Goal: Information Seeking & Learning: Learn about a topic

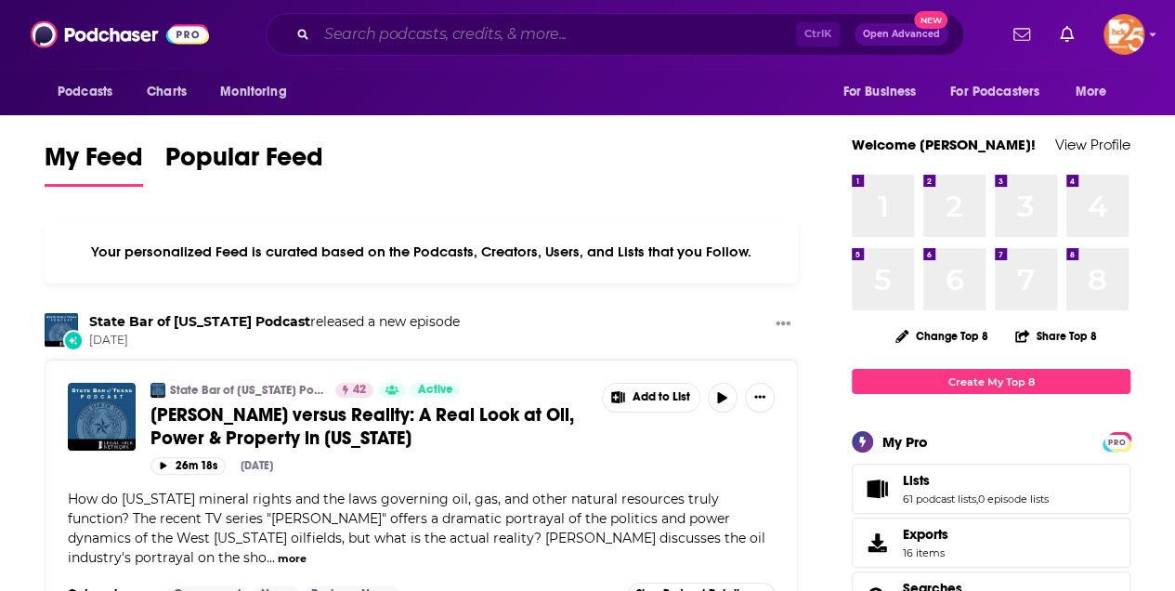
click at [376, 28] on input "Search podcasts, credits, & more..." at bounding box center [556, 35] width 479 height 30
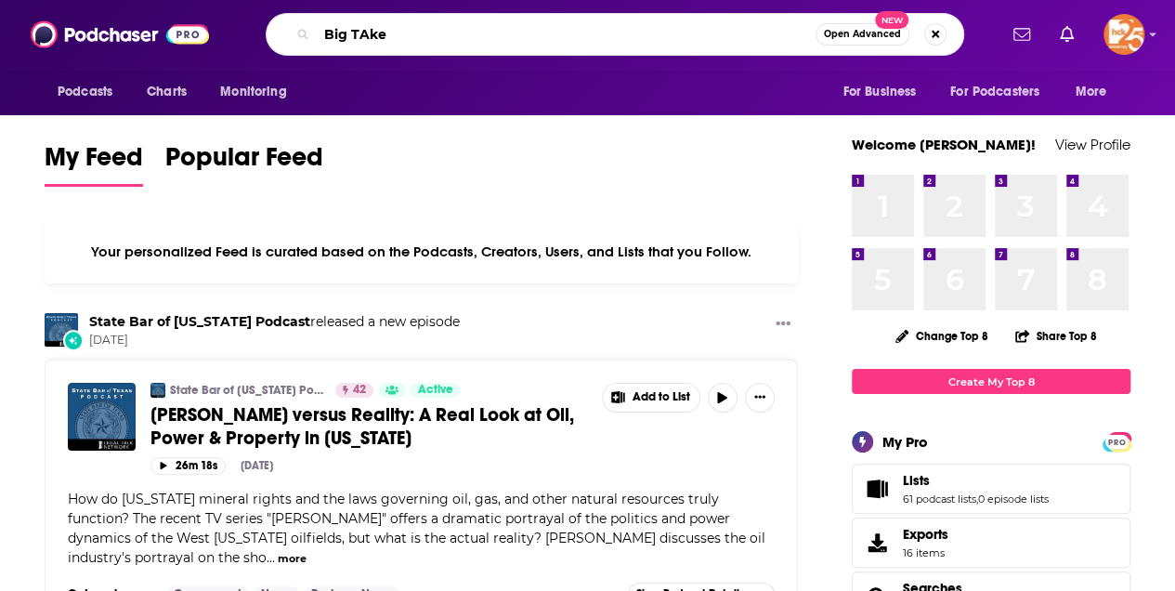
type input "Big TAke"
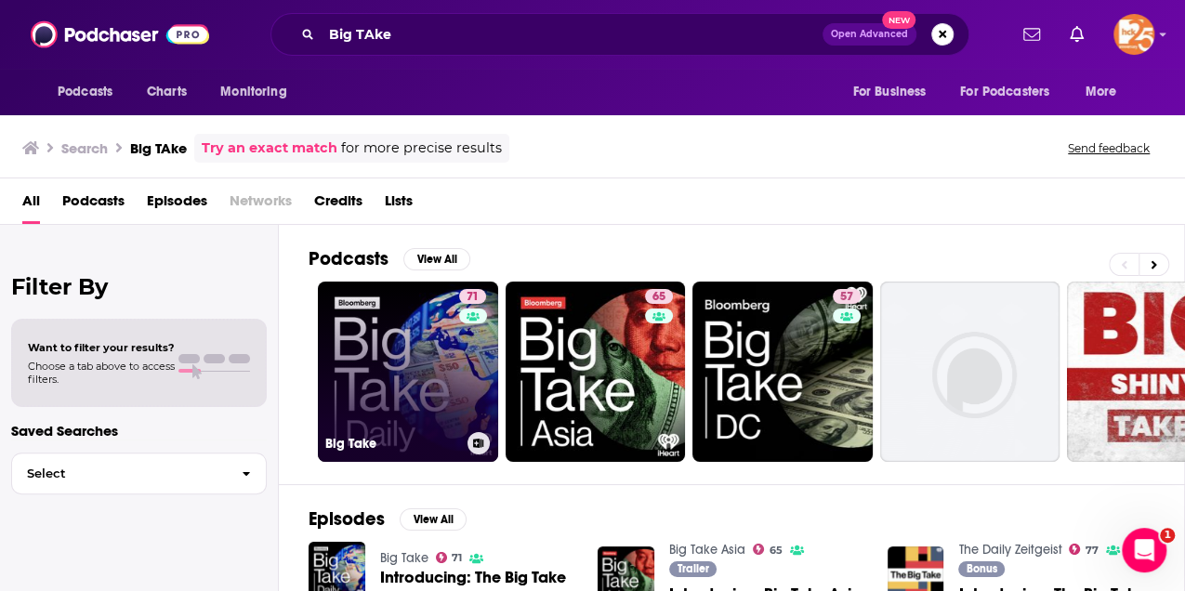
click at [372, 368] on link "71 Big Take" at bounding box center [408, 372] width 180 height 180
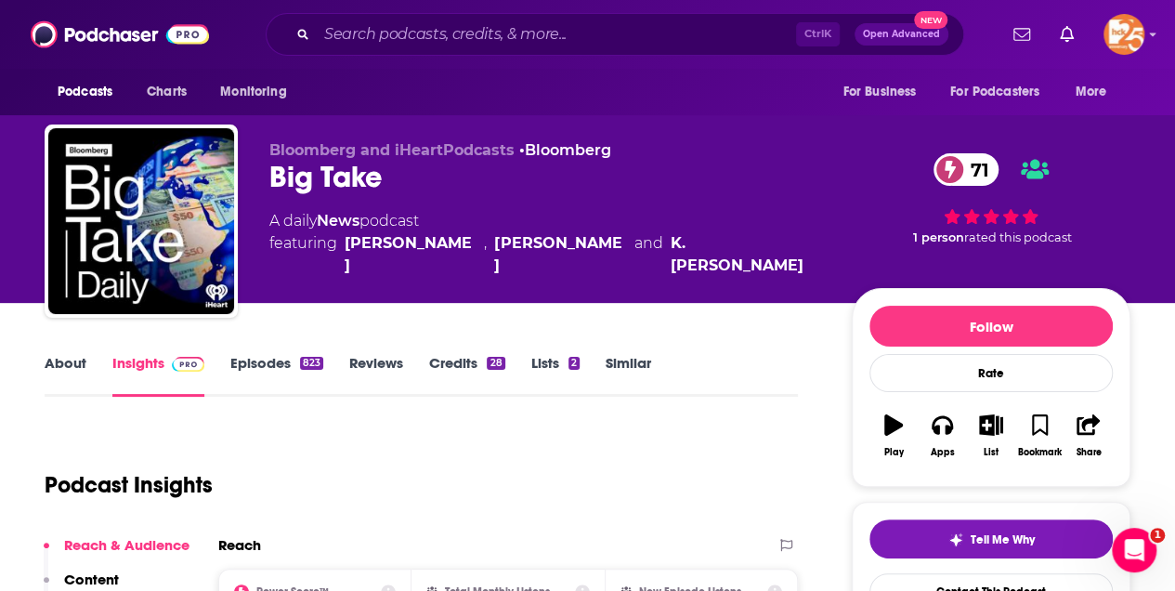
click at [62, 362] on link "About" at bounding box center [66, 375] width 42 height 43
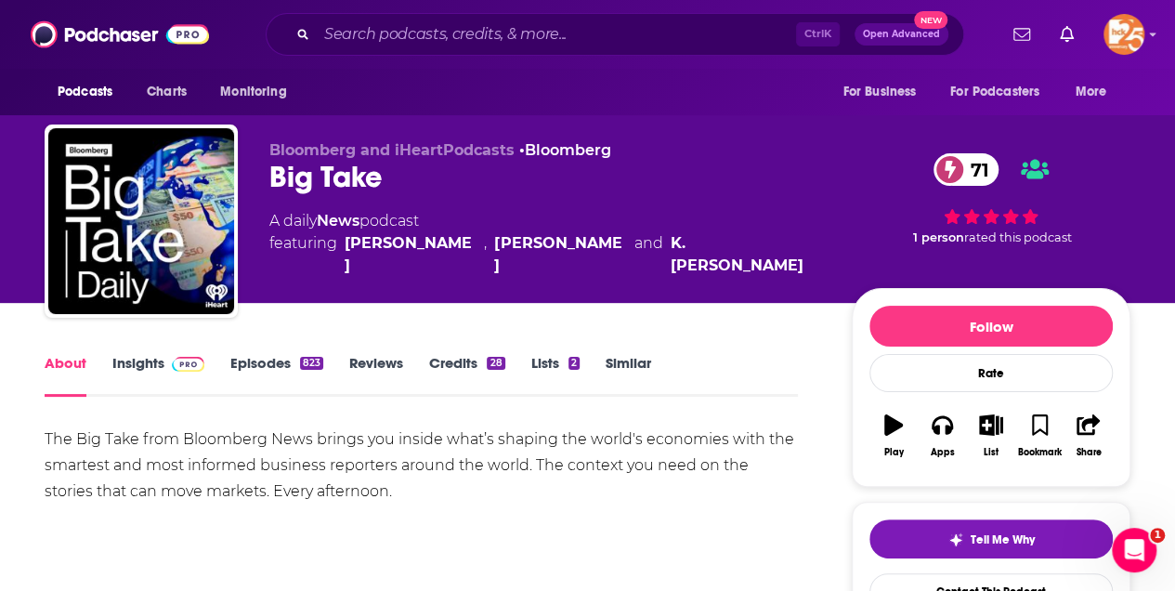
click at [143, 360] on link "Insights" at bounding box center [158, 375] width 92 height 43
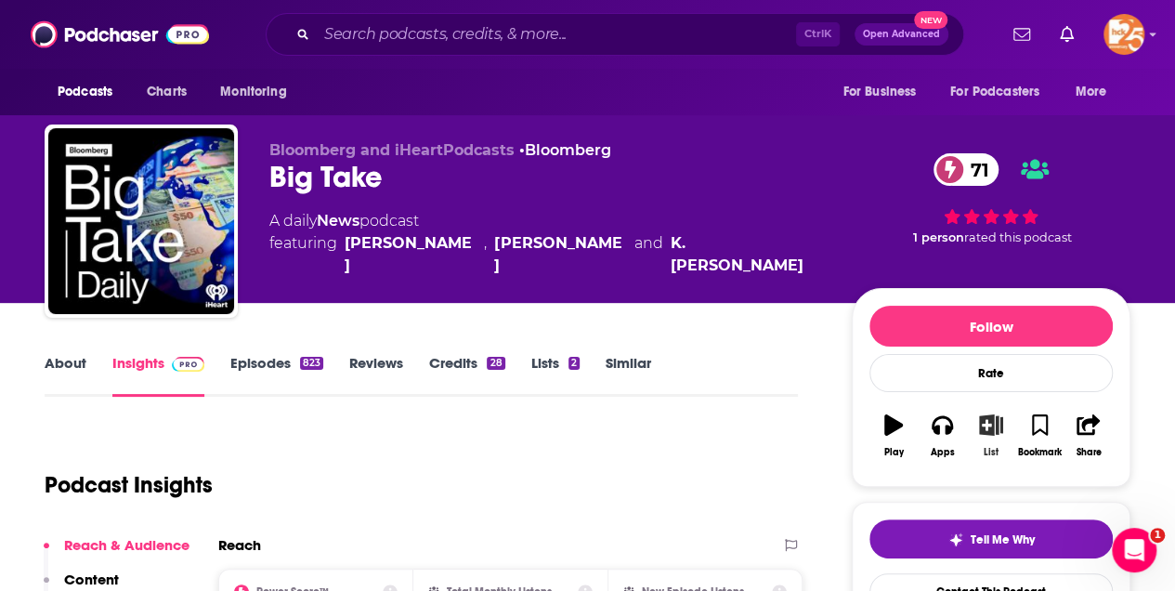
click at [992, 424] on icon "button" at bounding box center [991, 424] width 23 height 20
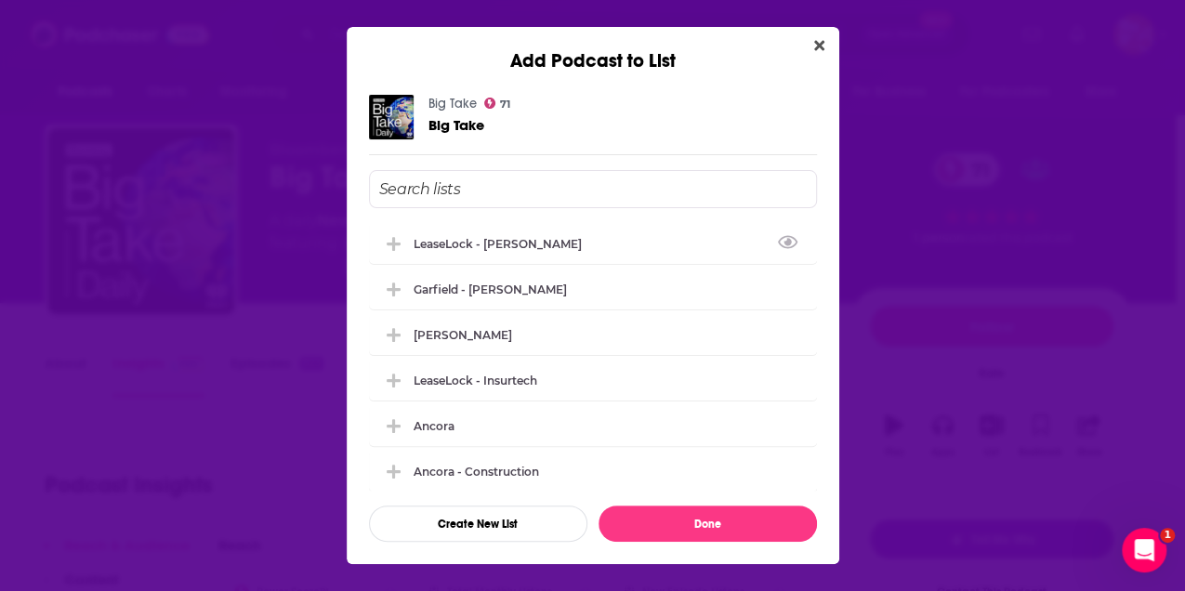
click at [416, 188] on input "Add Podcast To List" at bounding box center [593, 189] width 448 height 38
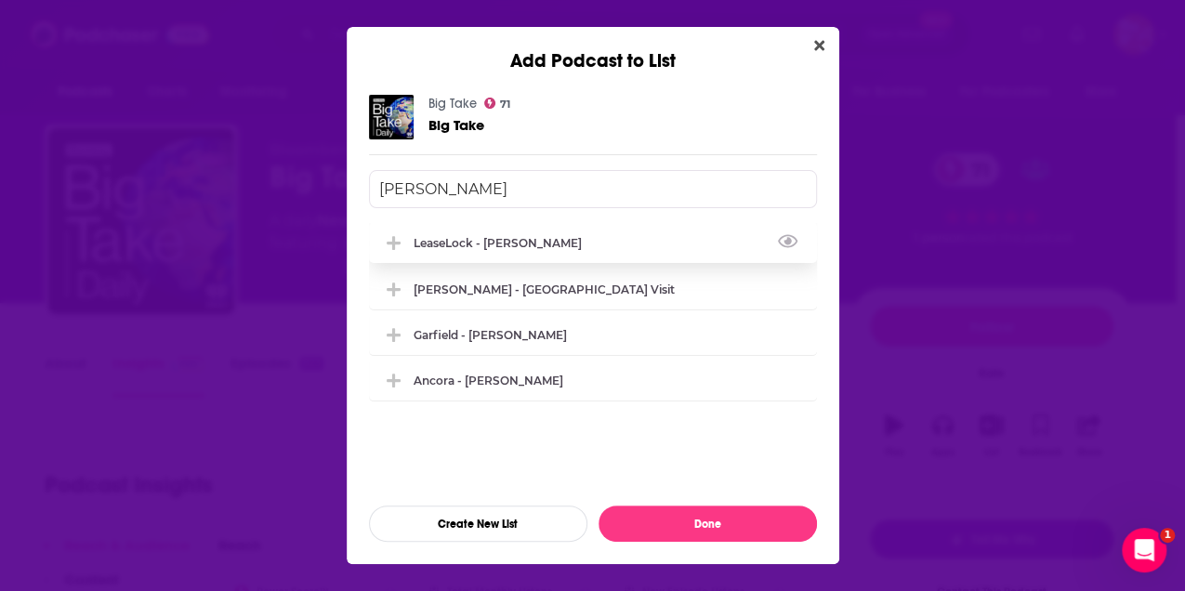
click at [461, 241] on div "LeaseLock - [PERSON_NAME]" at bounding box center [502, 243] width 179 height 14
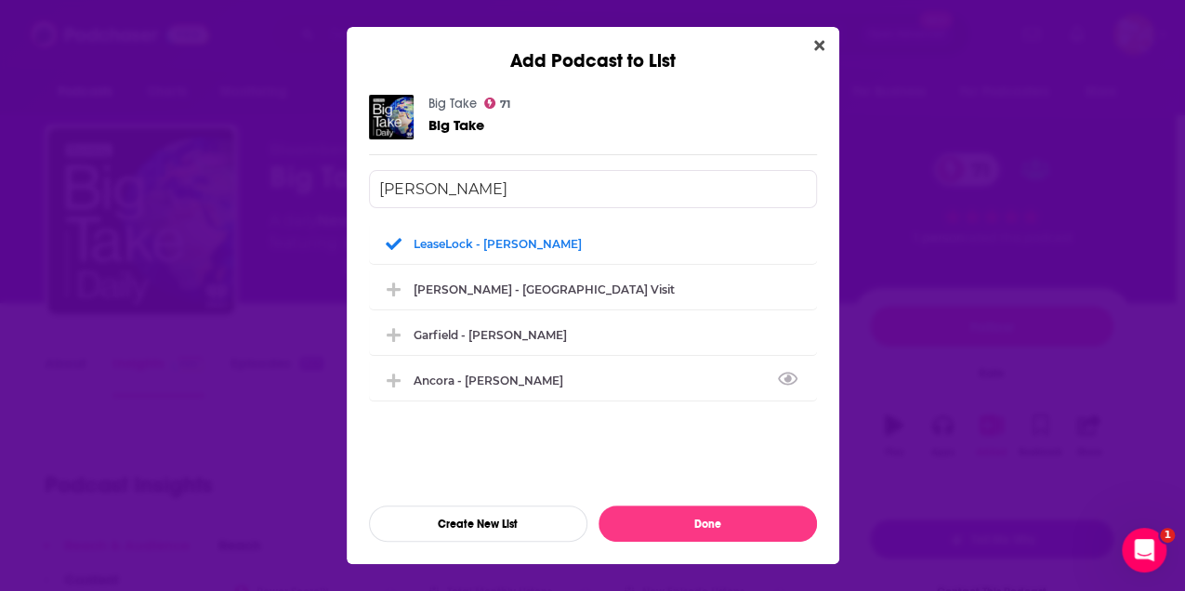
type input "[PERSON_NAME]"
click at [715, 526] on button "Done" at bounding box center [707, 523] width 218 height 36
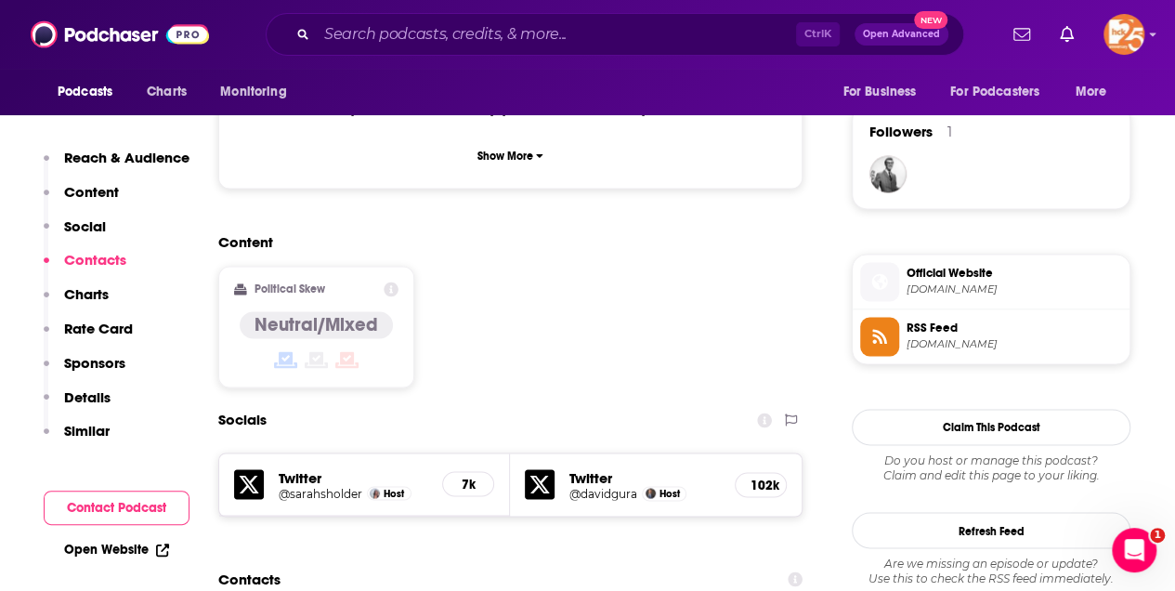
scroll to position [1548, 0]
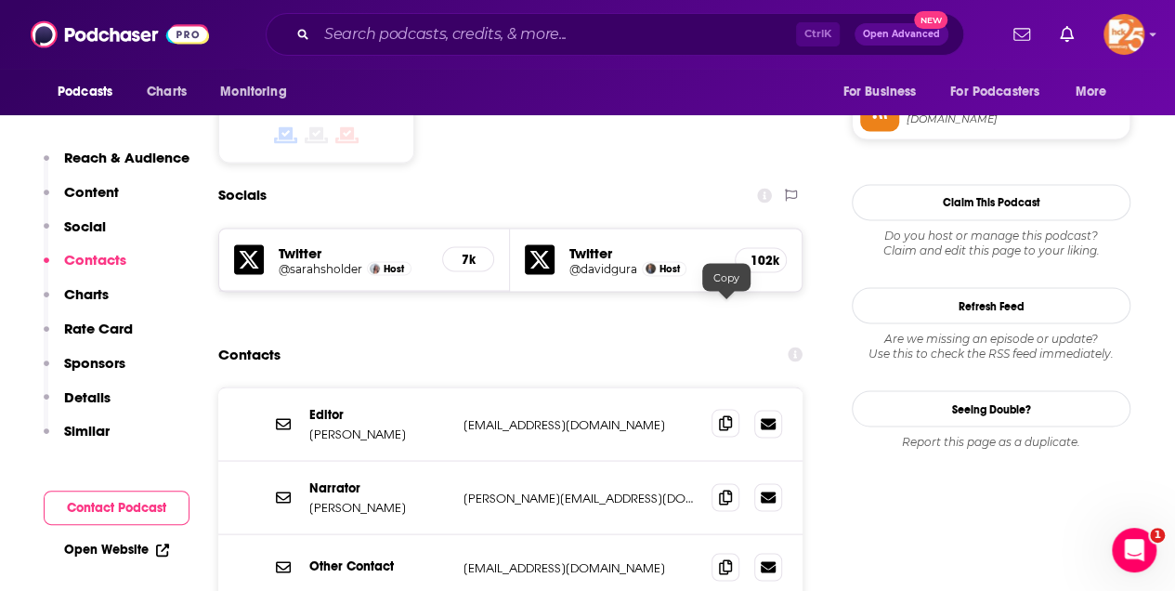
click at [731, 415] on icon at bounding box center [725, 422] width 13 height 15
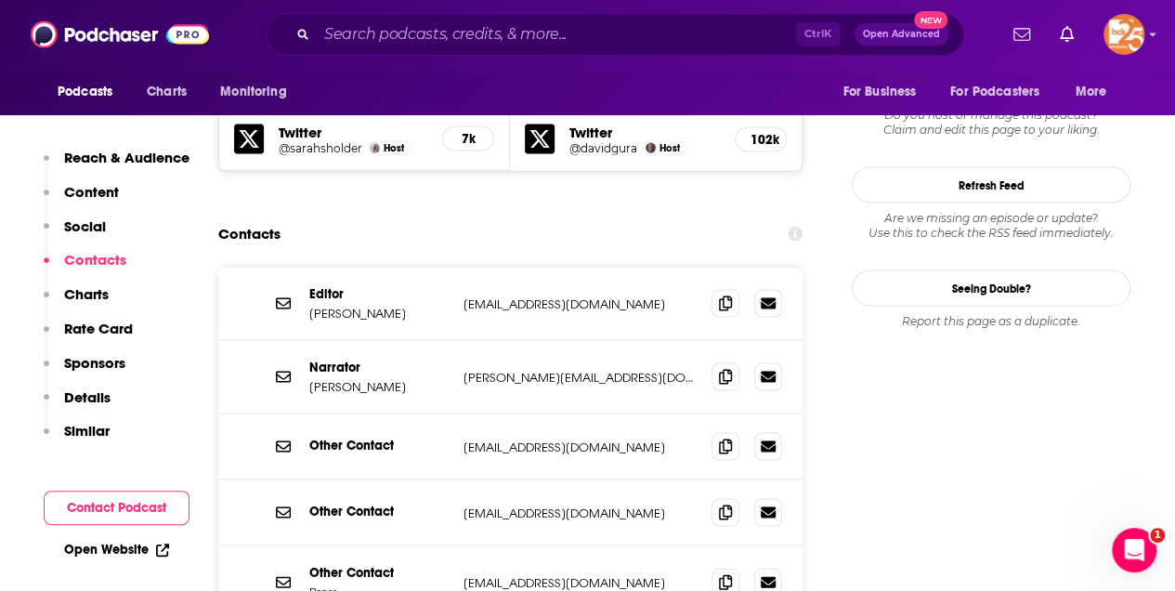
scroll to position [1672, 0]
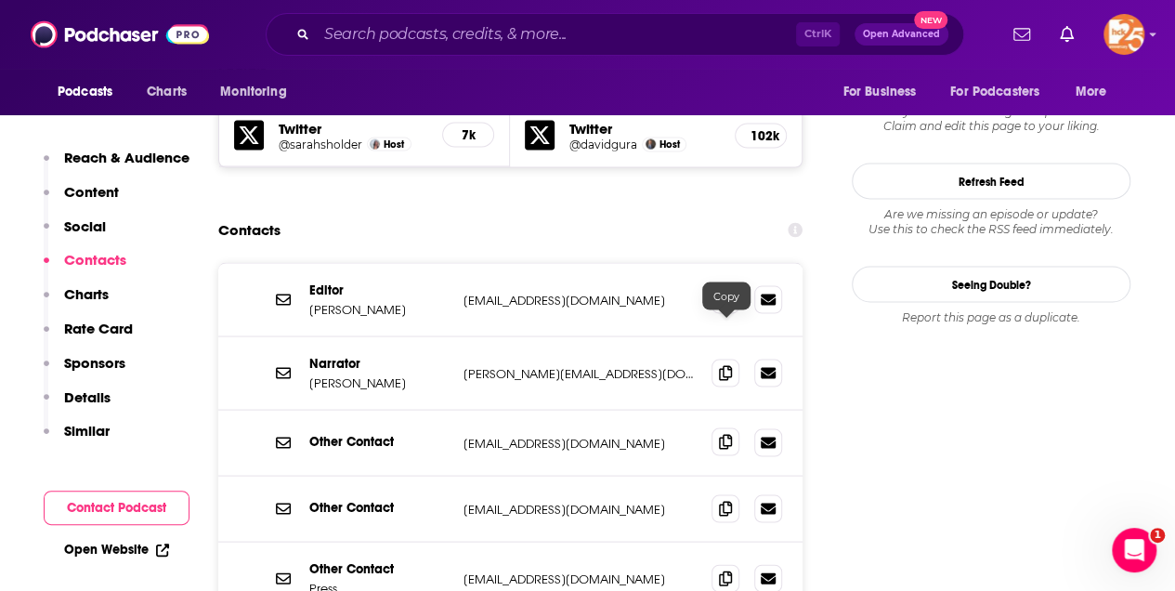
click at [720, 434] on icon at bounding box center [725, 441] width 13 height 15
drag, startPoint x: 310, startPoint y: 268, endPoint x: 401, endPoint y: 273, distance: 91.2
click at [401, 374] on p "[PERSON_NAME]" at bounding box center [378, 382] width 139 height 16
copy p "[PERSON_NAME]"
click at [724, 434] on icon at bounding box center [725, 441] width 13 height 15
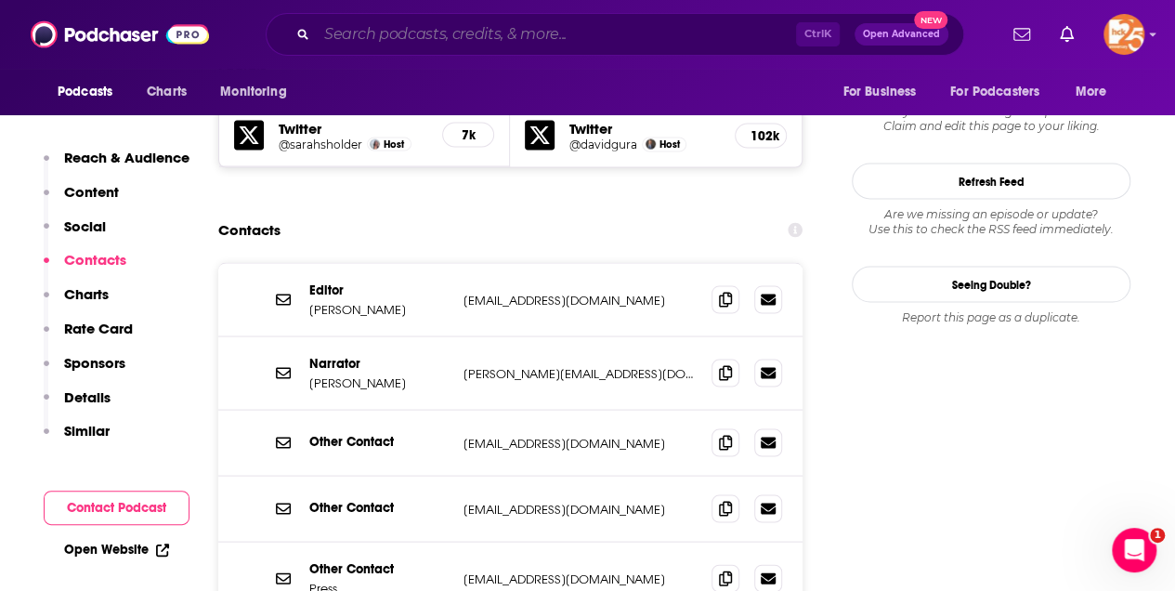
click at [373, 30] on input "Search podcasts, credits, & more..." at bounding box center [556, 35] width 479 height 30
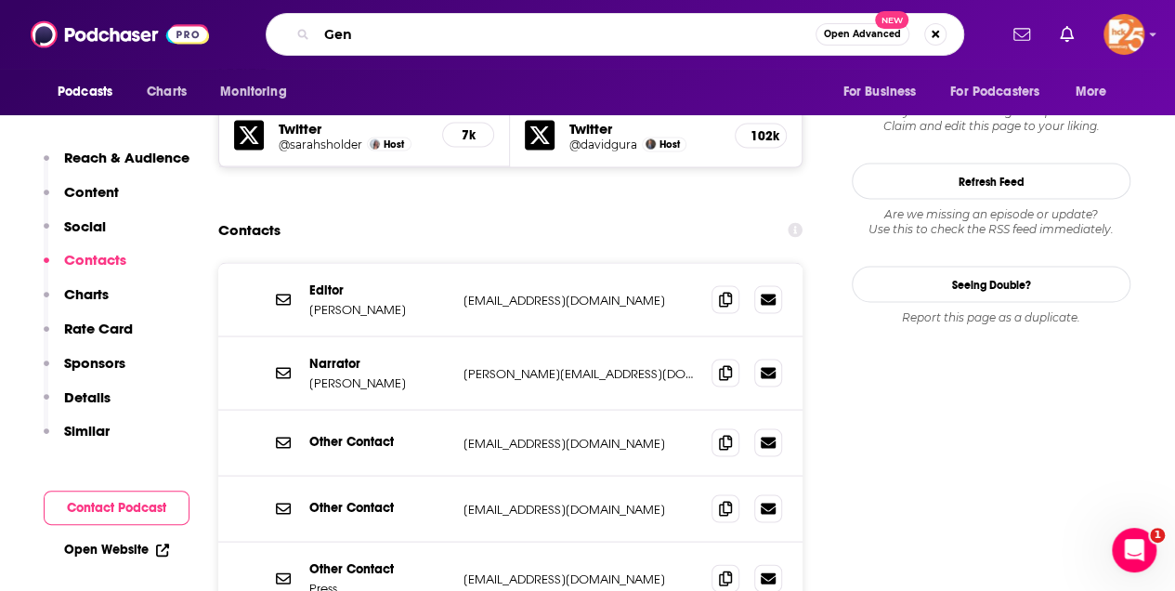
type input "Gen Z"
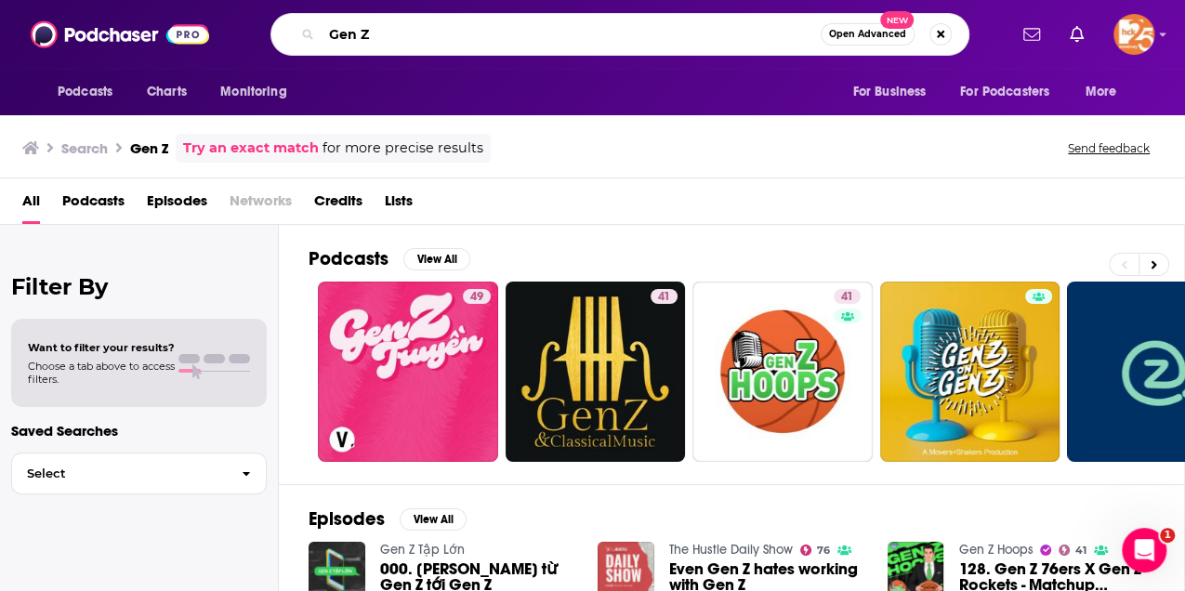
click at [332, 32] on input "Gen Z" at bounding box center [570, 35] width 499 height 30
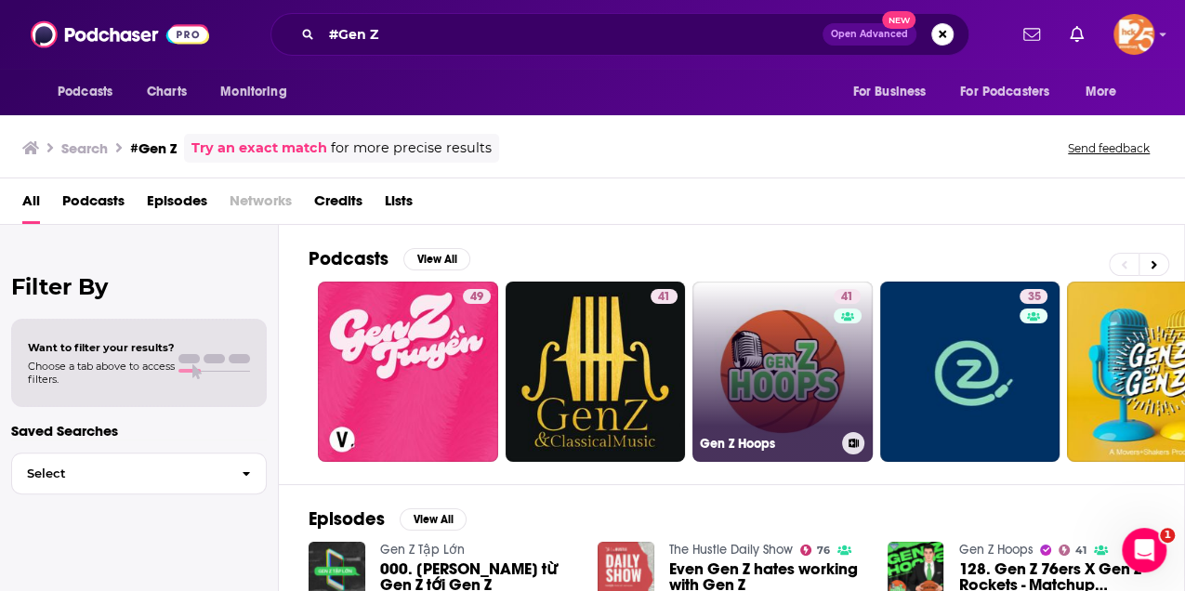
scroll to position [309, 0]
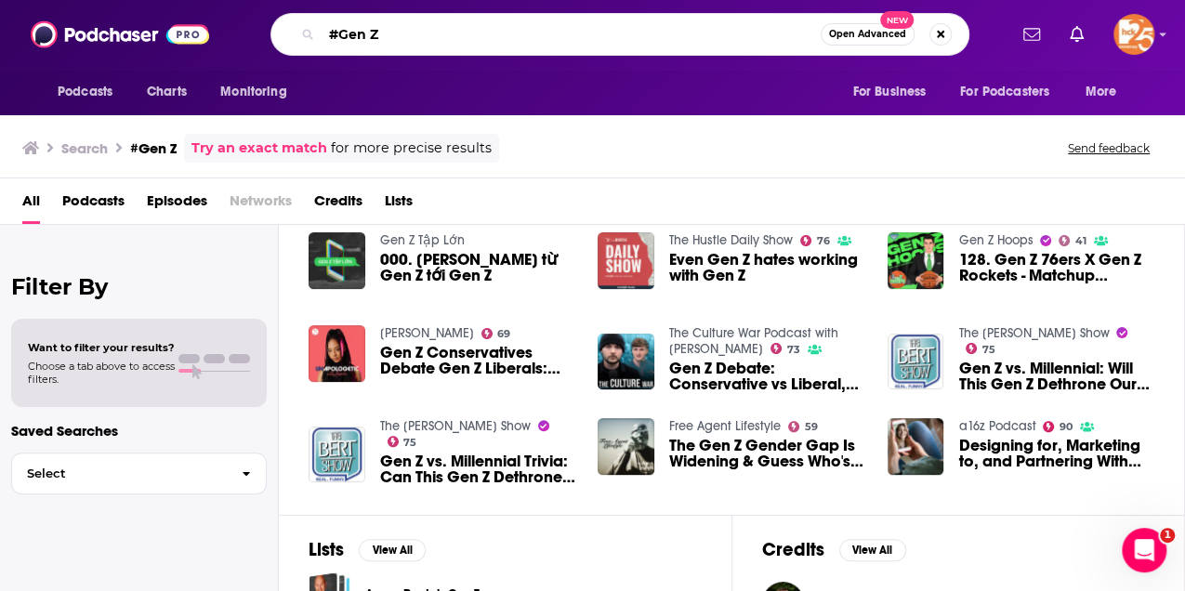
drag, startPoint x: 392, startPoint y: 41, endPoint x: 295, endPoint y: 30, distance: 97.3
click at [295, 30] on div "#Gen Z Open Advanced New" at bounding box center [619, 34] width 699 height 43
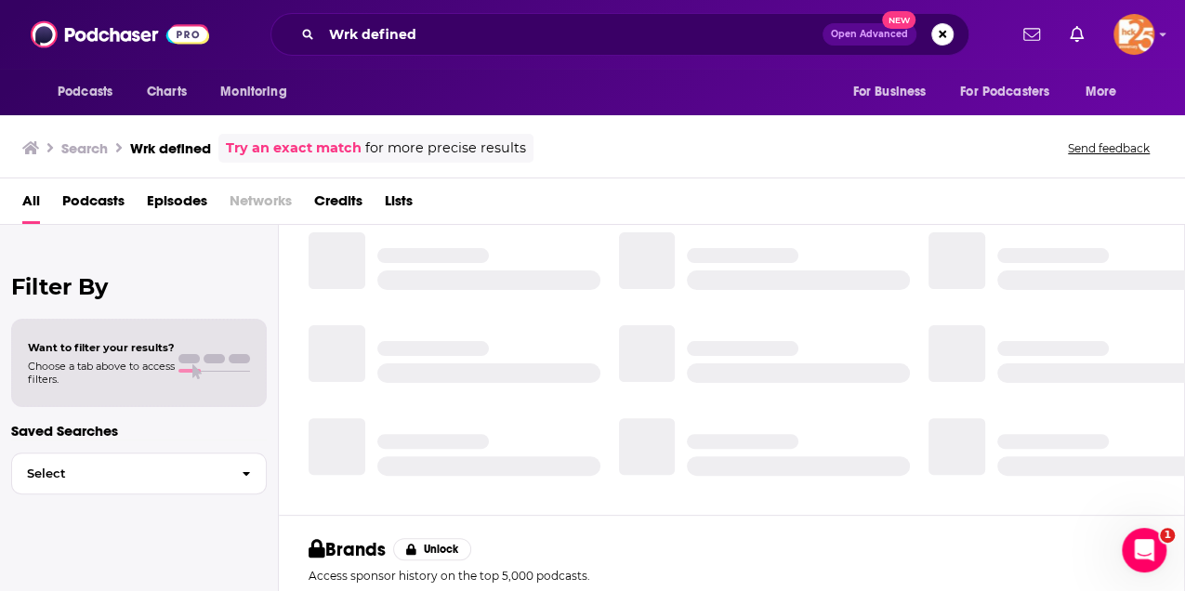
scroll to position [52, 0]
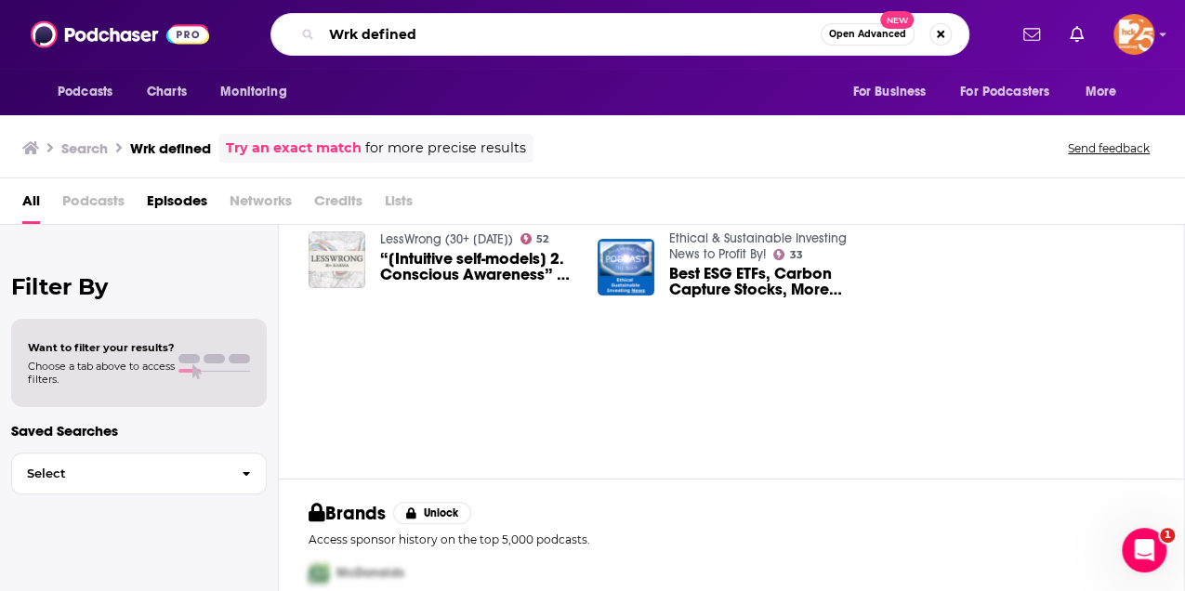
drag, startPoint x: 432, startPoint y: 33, endPoint x: 308, endPoint y: 30, distance: 124.5
click at [308, 30] on div "Wrk defined Open Advanced New" at bounding box center [619, 34] width 699 height 43
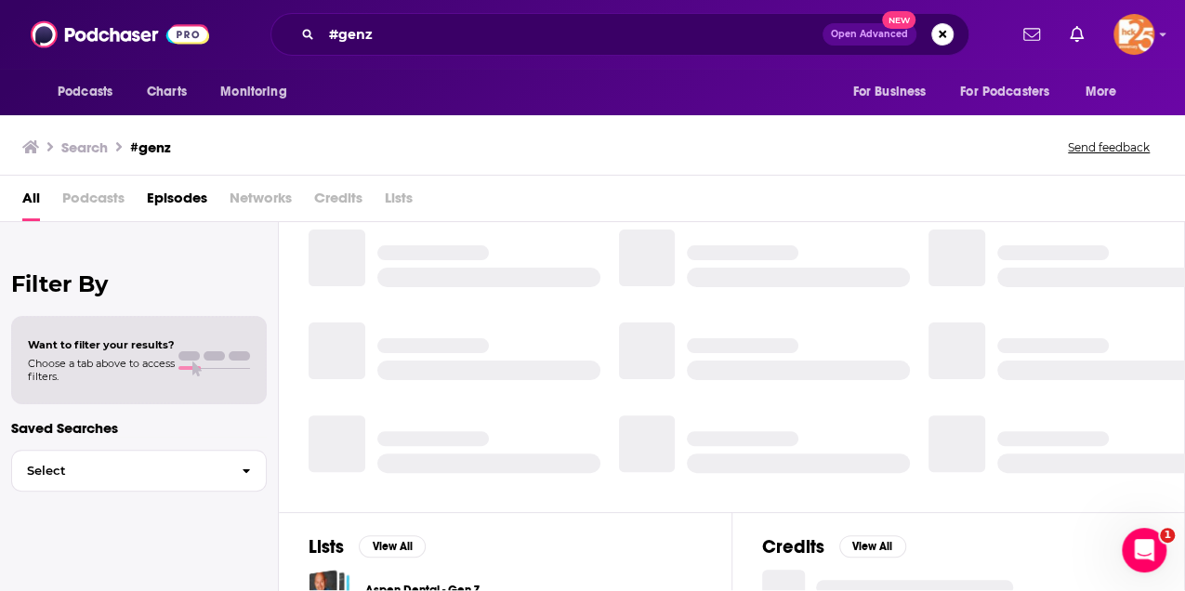
scroll to position [309, 0]
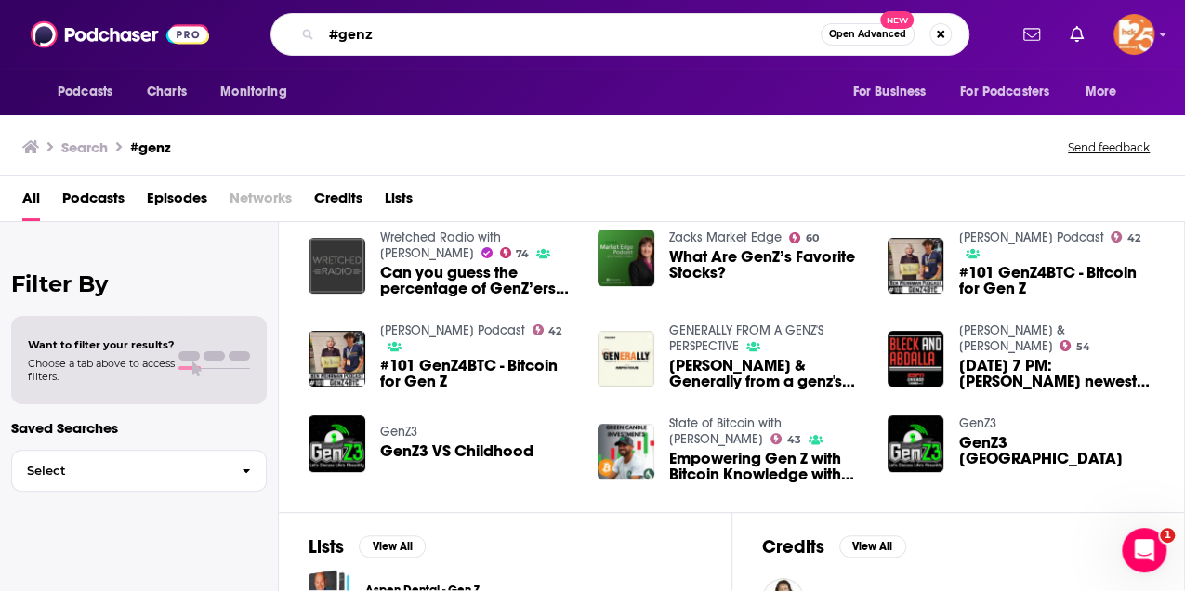
drag, startPoint x: 338, startPoint y: 39, endPoint x: 327, endPoint y: 33, distance: 12.5
click at [327, 33] on input "#genz" at bounding box center [570, 35] width 499 height 30
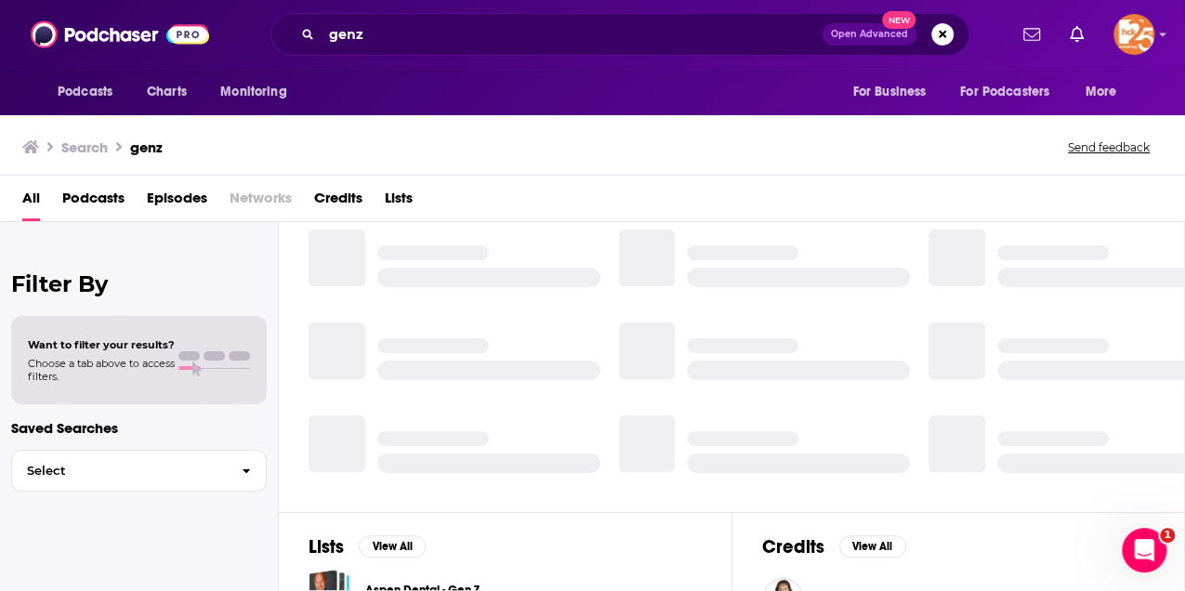
scroll to position [309, 0]
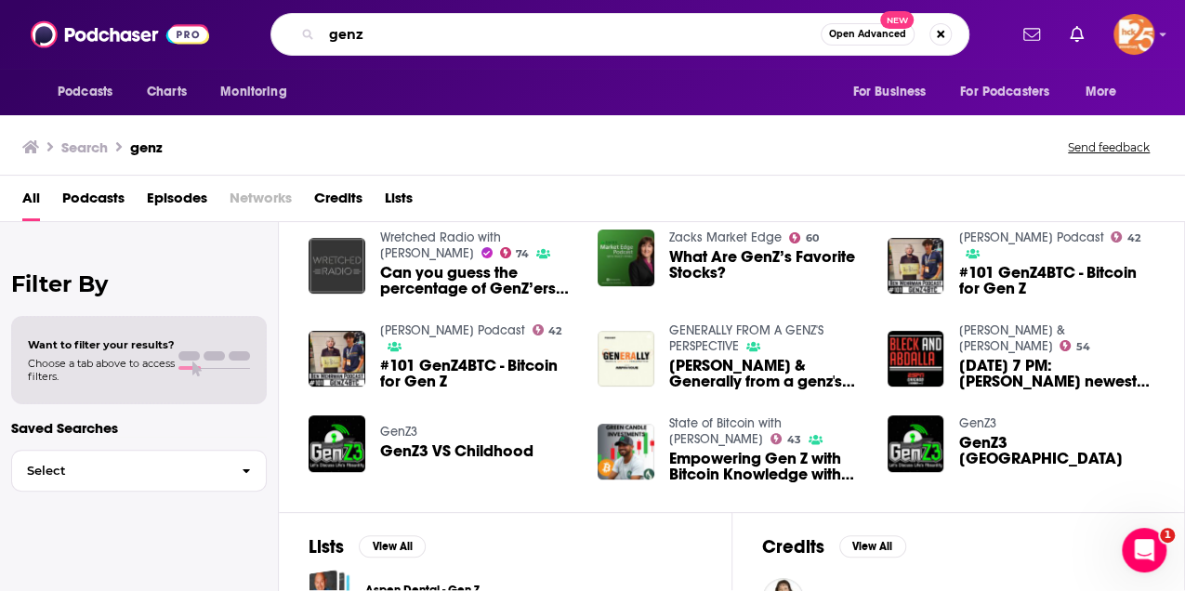
drag, startPoint x: 368, startPoint y: 37, endPoint x: 288, endPoint y: 33, distance: 80.0
click at [288, 33] on div "genz Open Advanced New" at bounding box center [619, 34] width 699 height 43
paste input "[PERSON_NAME] Host"
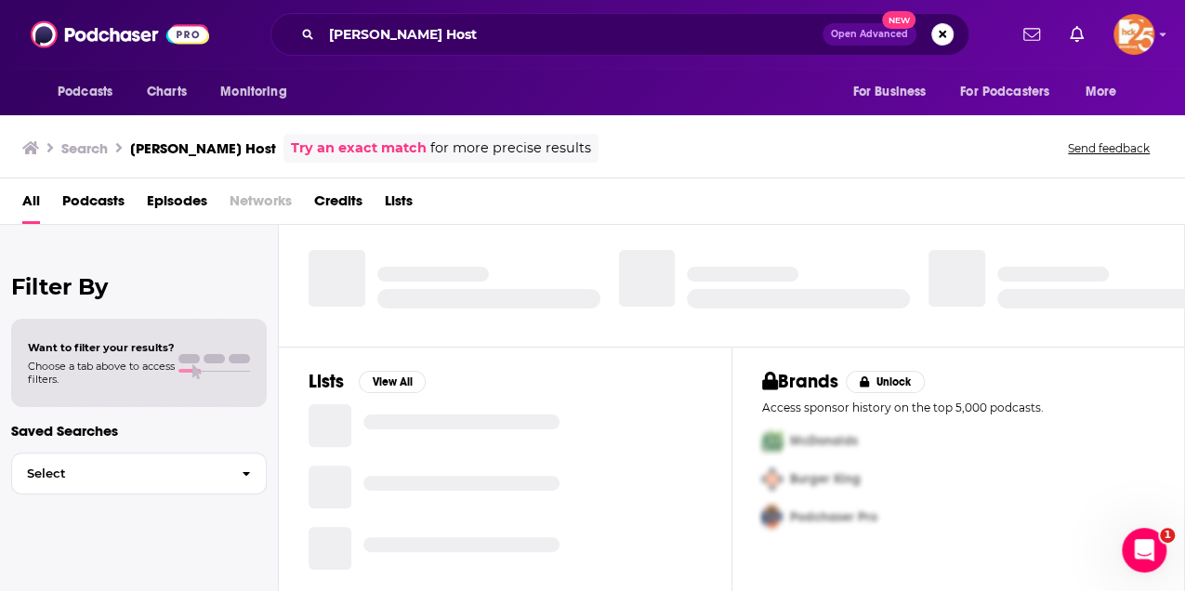
scroll to position [52, 0]
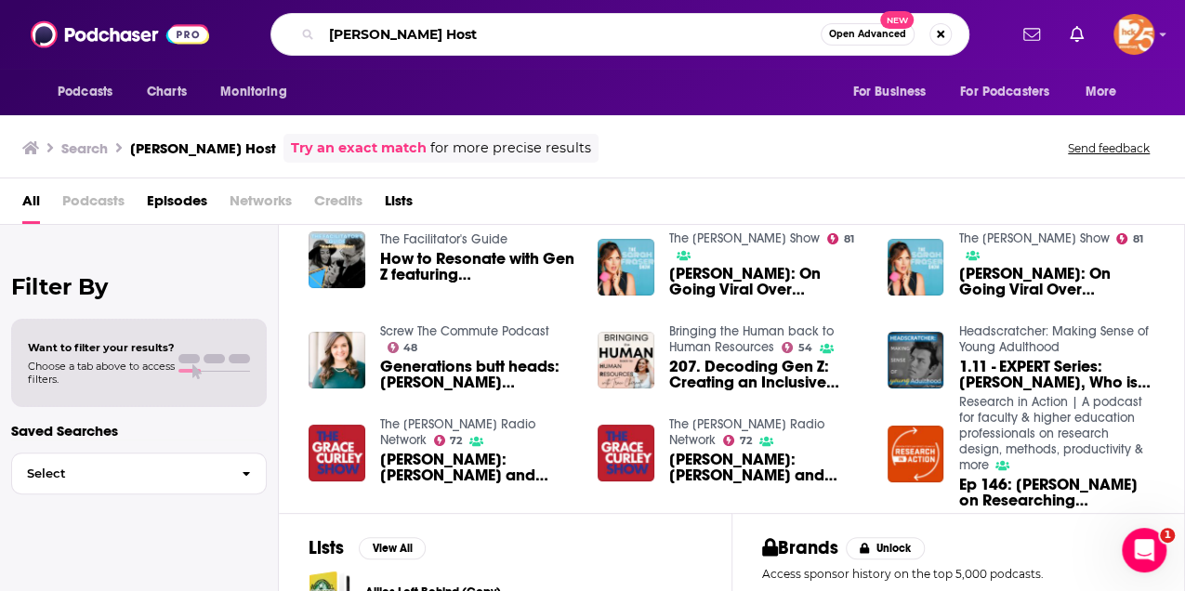
drag, startPoint x: 429, startPoint y: 33, endPoint x: 555, endPoint y: 22, distance: 125.8
click at [555, 22] on input "[PERSON_NAME] Host" at bounding box center [570, 35] width 499 height 30
type input "[PERSON_NAME]"
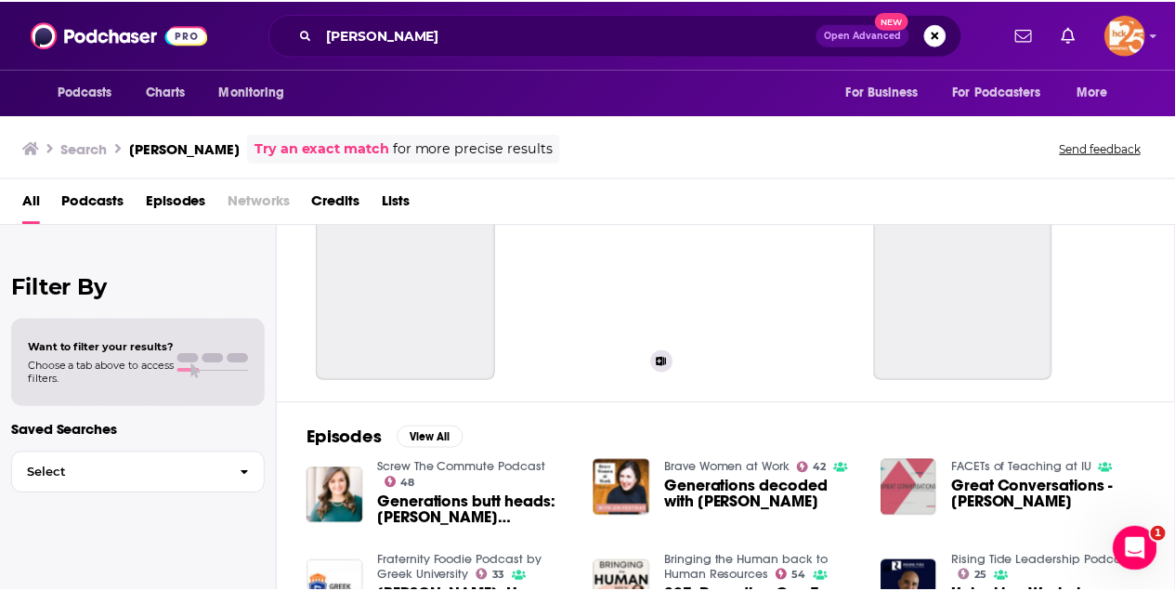
scroll to position [309, 0]
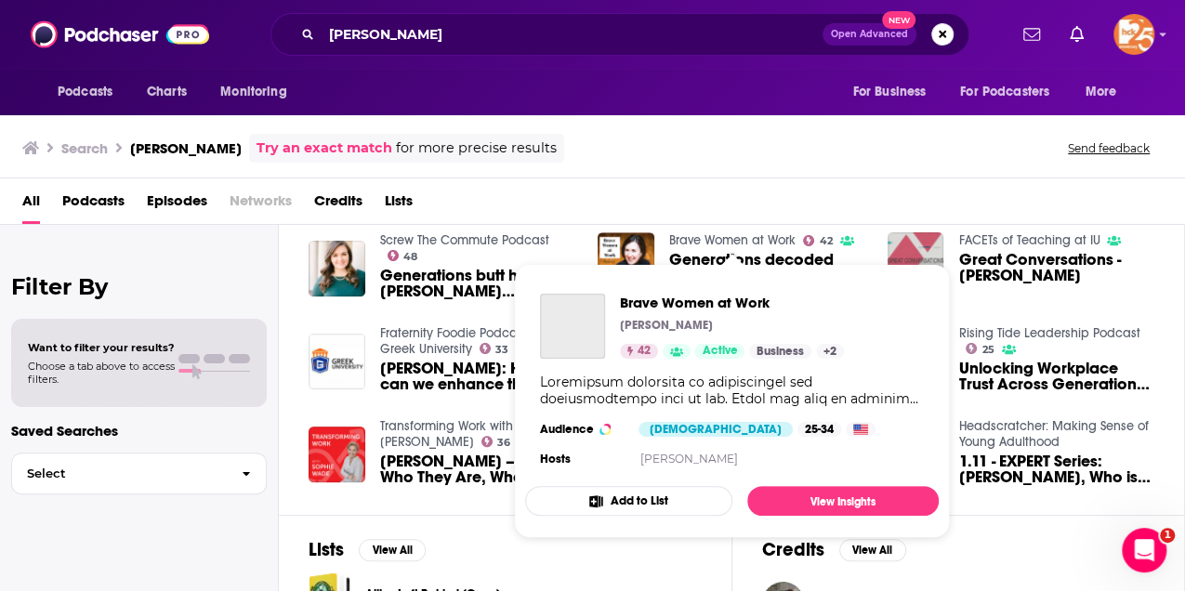
click at [741, 234] on link "Brave Women at Work" at bounding box center [732, 240] width 126 height 16
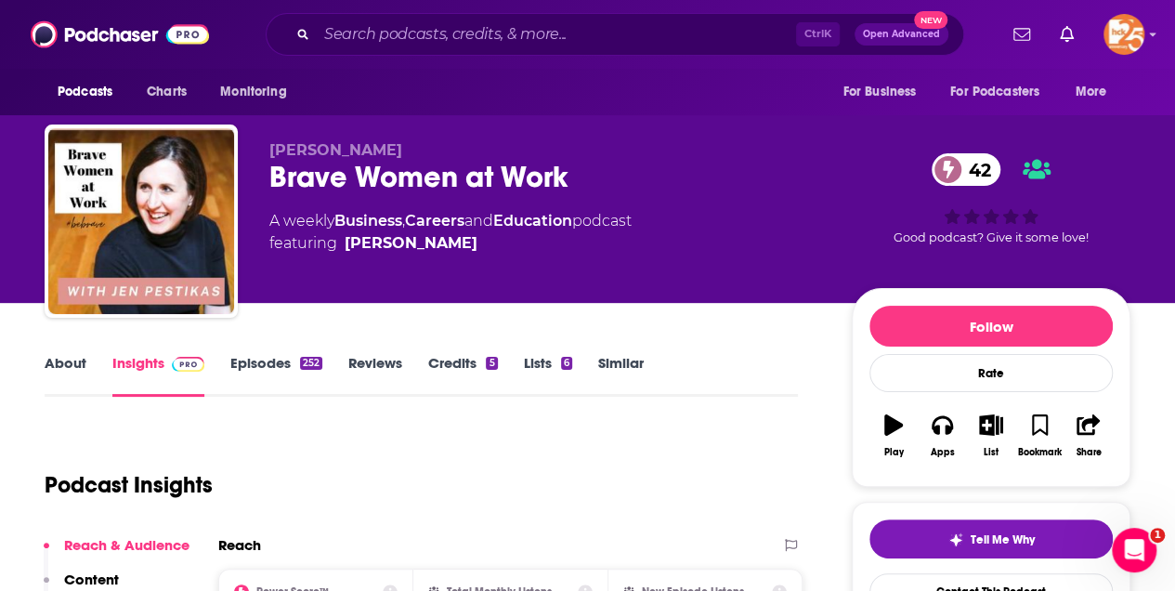
click at [58, 367] on link "About" at bounding box center [66, 375] width 42 height 43
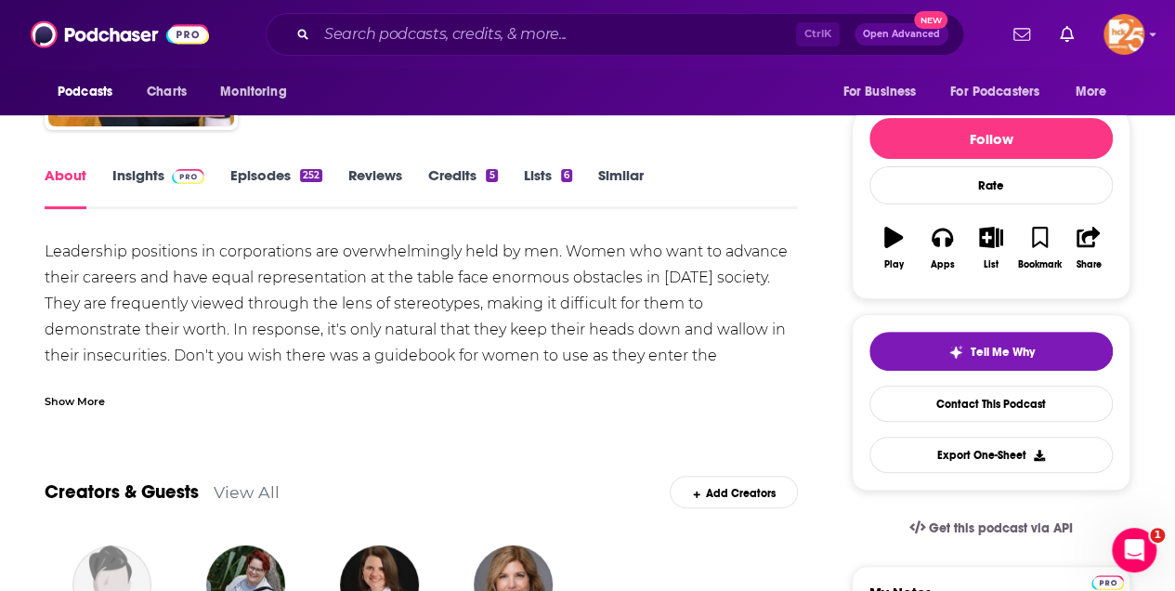
scroll to position [186, 0]
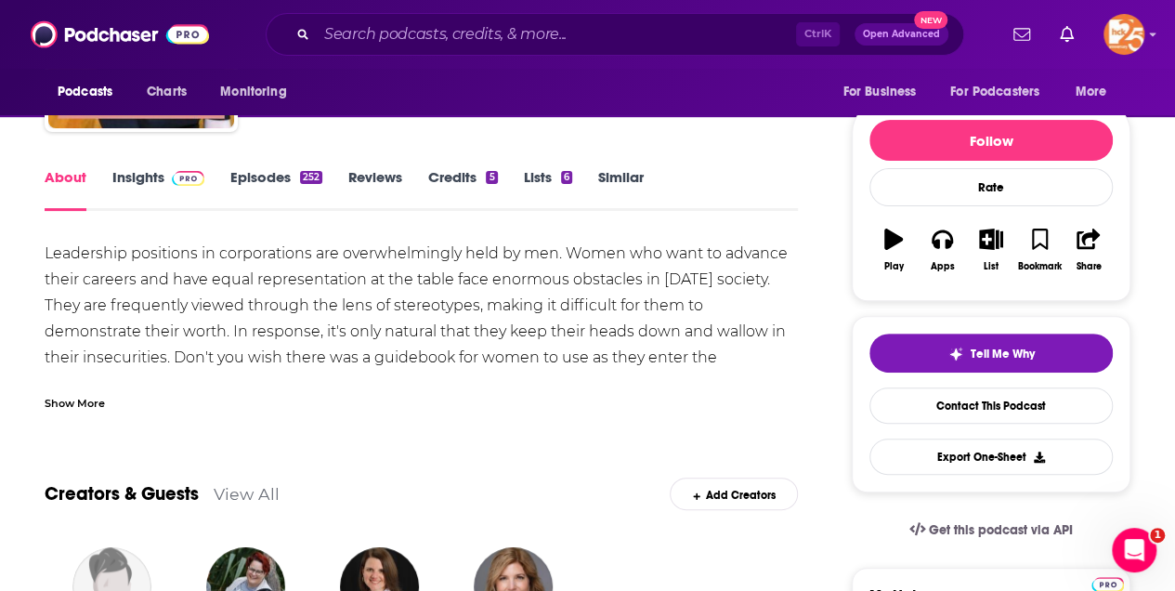
click at [247, 176] on link "Episodes 252" at bounding box center [276, 189] width 92 height 43
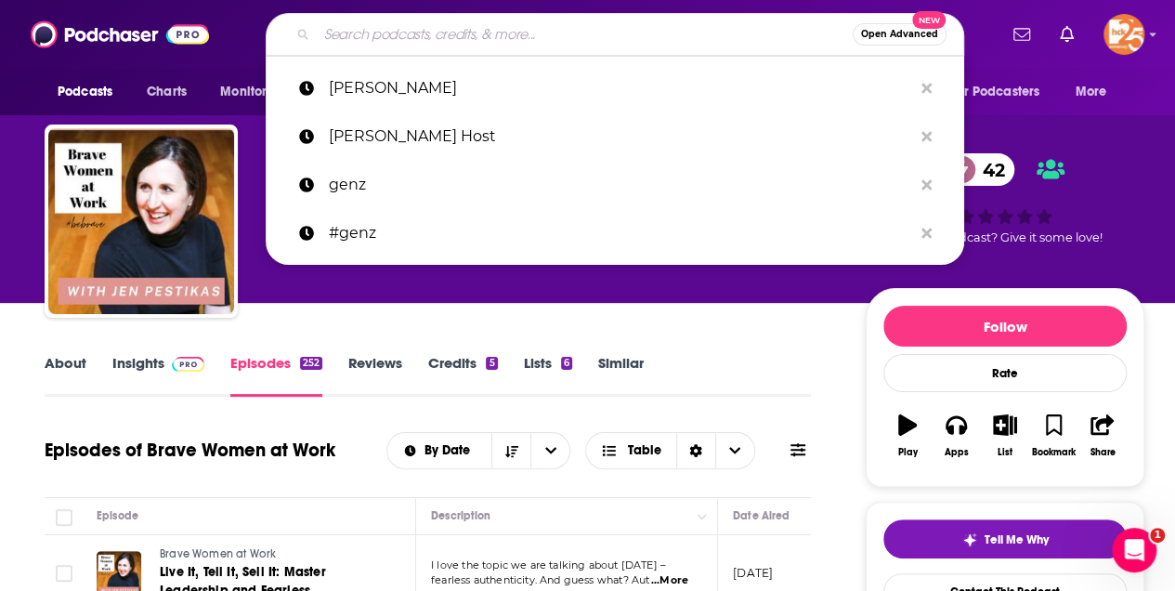
click at [340, 37] on input "Search podcasts, credits, & more..." at bounding box center [585, 35] width 536 height 30
paste input "[PERSON_NAME] Host"
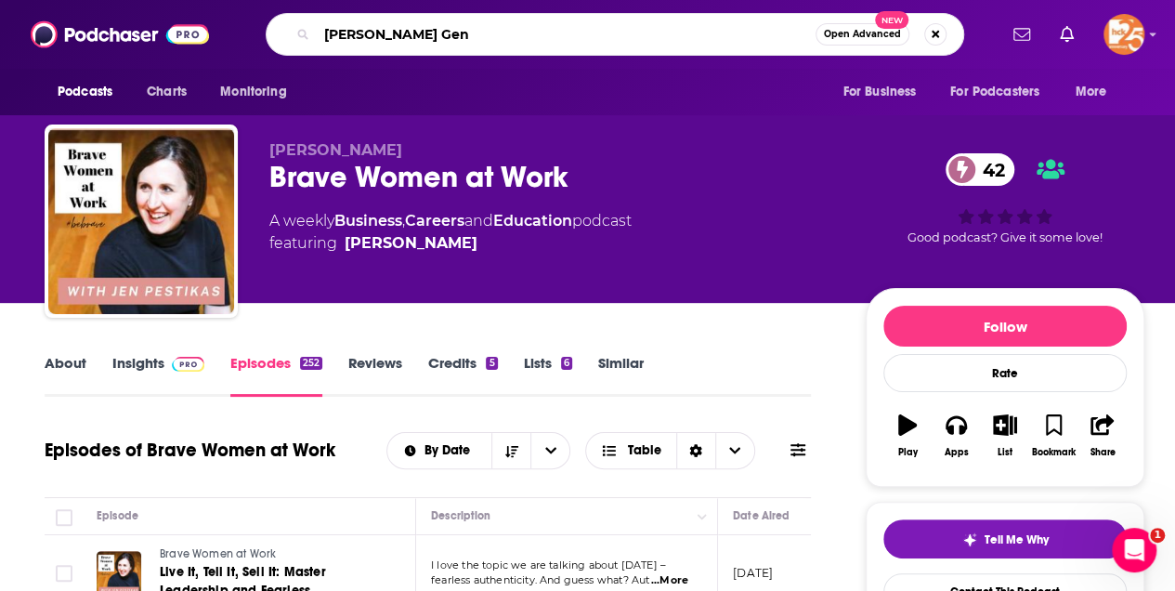
type input "[PERSON_NAME] Gen Z"
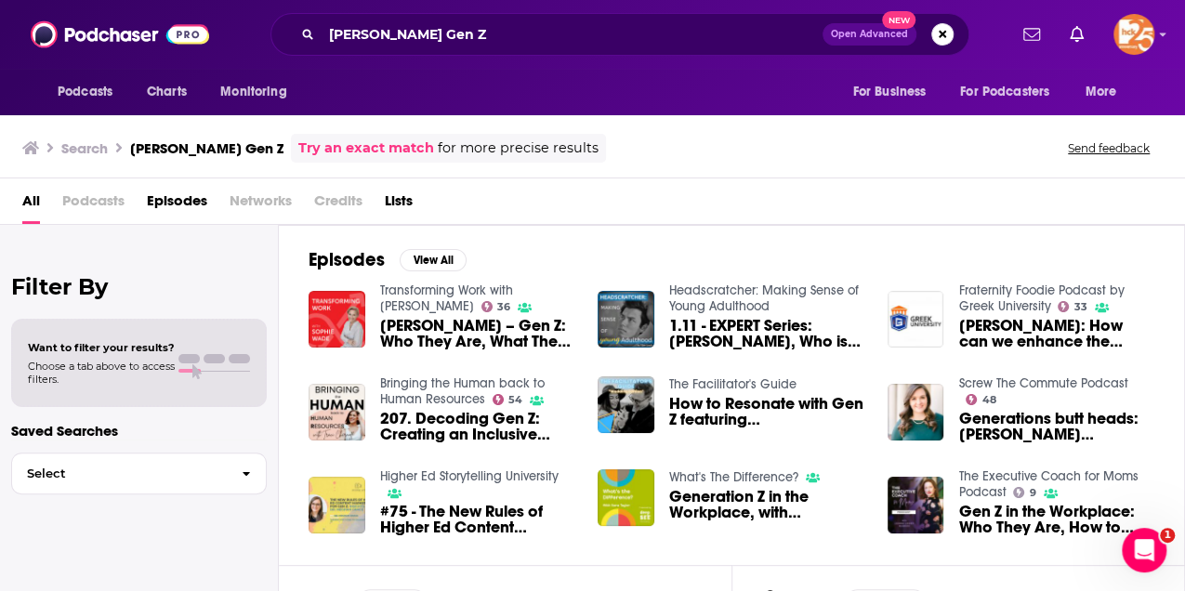
click at [460, 336] on span "[PERSON_NAME] – Gen Z: Who They Are, What They Think, How They Work" at bounding box center [478, 334] width 196 height 32
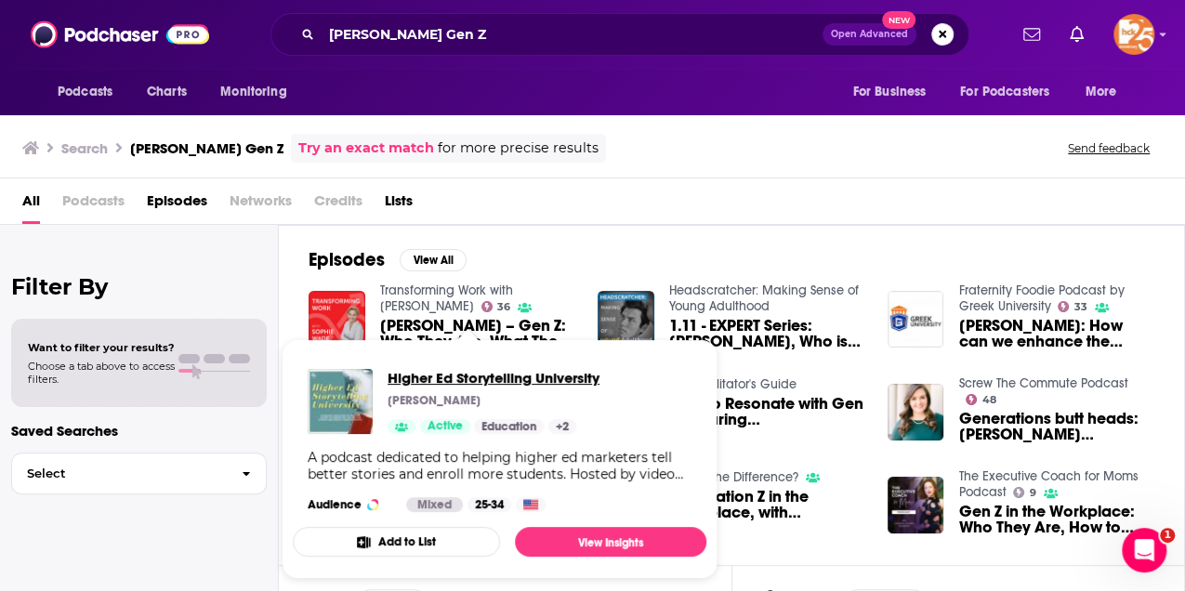
click at [453, 375] on span "Higher Ed Storytelling University" at bounding box center [493, 378] width 212 height 18
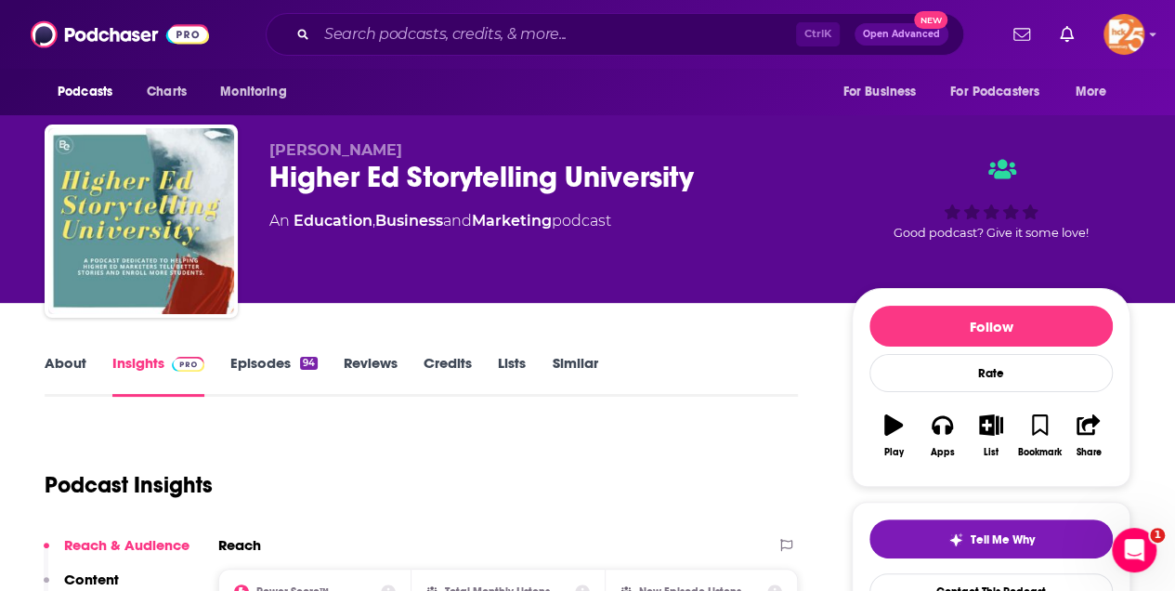
click at [66, 360] on link "About" at bounding box center [66, 375] width 42 height 43
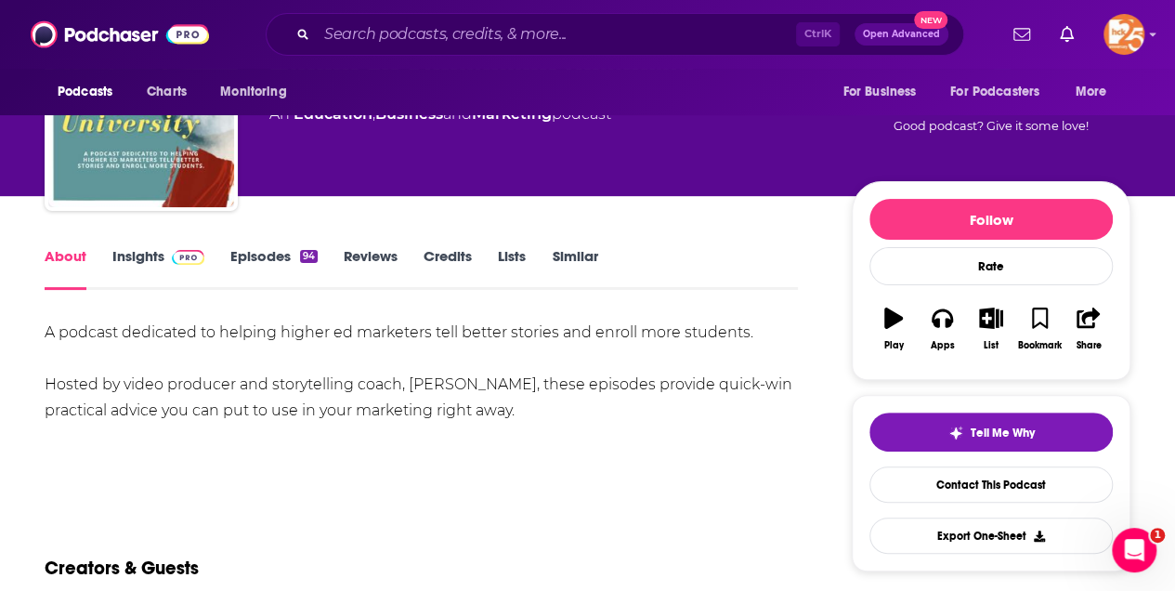
scroll to position [186, 0]
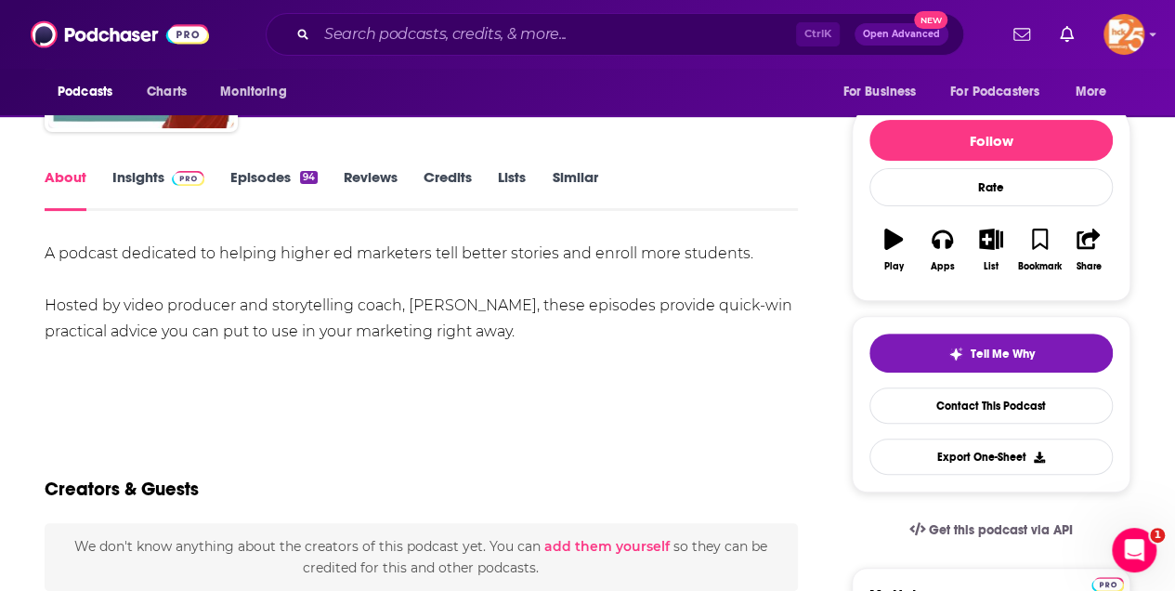
click at [254, 180] on link "Episodes 94" at bounding box center [273, 189] width 87 height 43
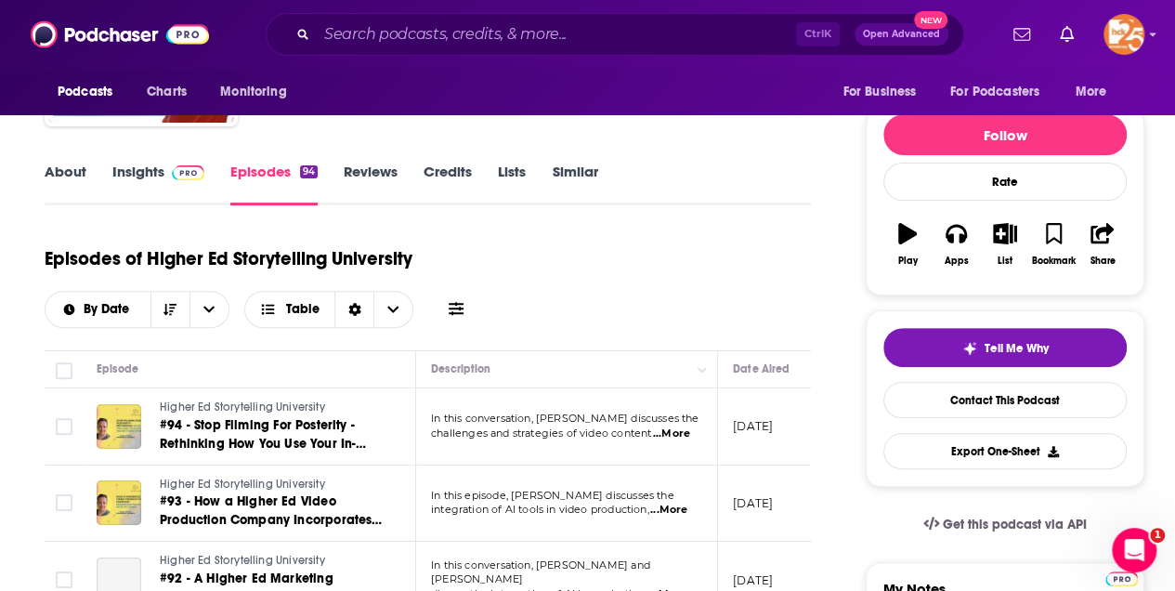
scroll to position [124, 0]
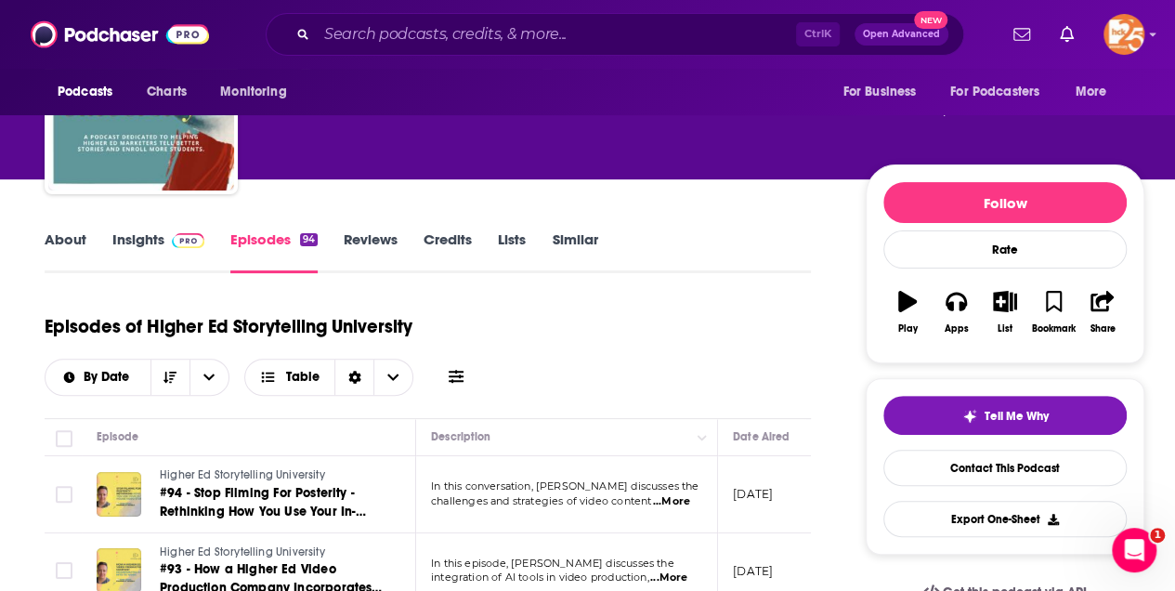
click at [137, 244] on link "Insights" at bounding box center [158, 251] width 92 height 43
